Goal: Find specific page/section: Find specific page/section

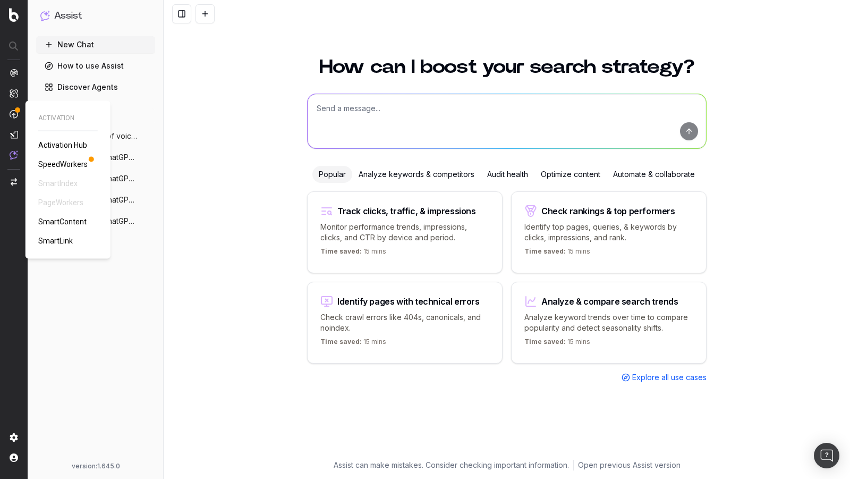
click at [64, 163] on span "SpeedWorkers" at bounding box center [62, 164] width 49 height 9
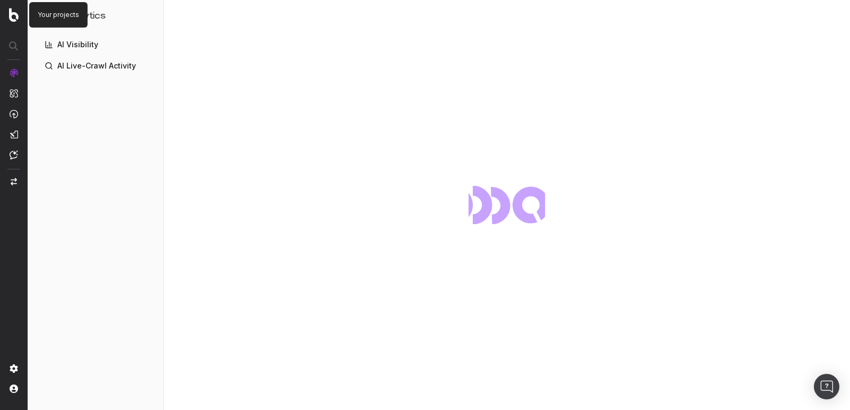
click at [10, 18] on img at bounding box center [14, 15] width 10 height 14
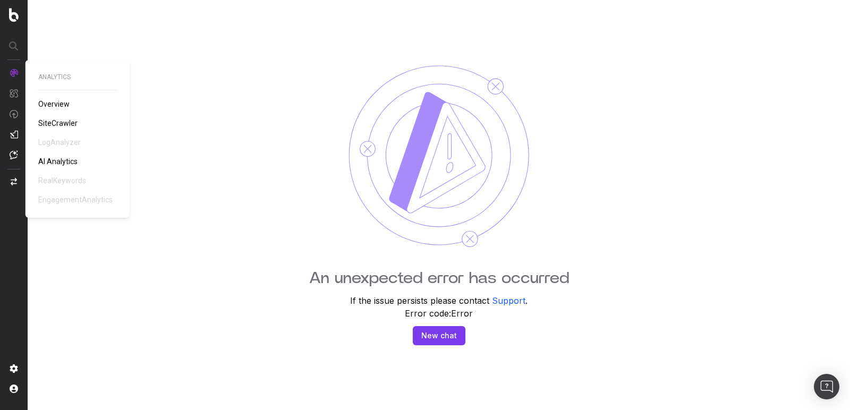
click at [14, 96] on img at bounding box center [14, 93] width 9 height 9
